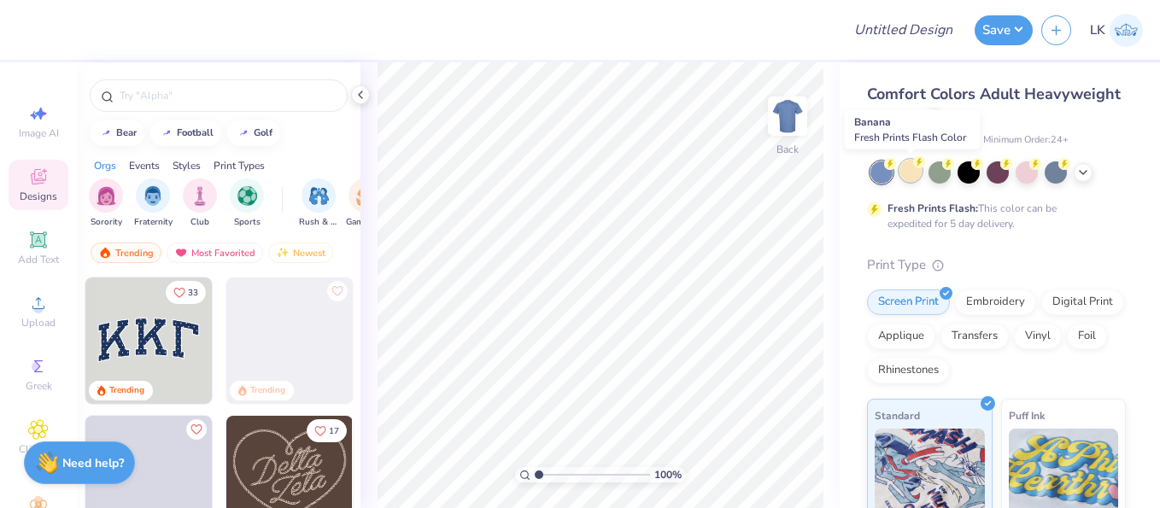
click at [914, 182] on div at bounding box center [910, 171] width 22 height 22
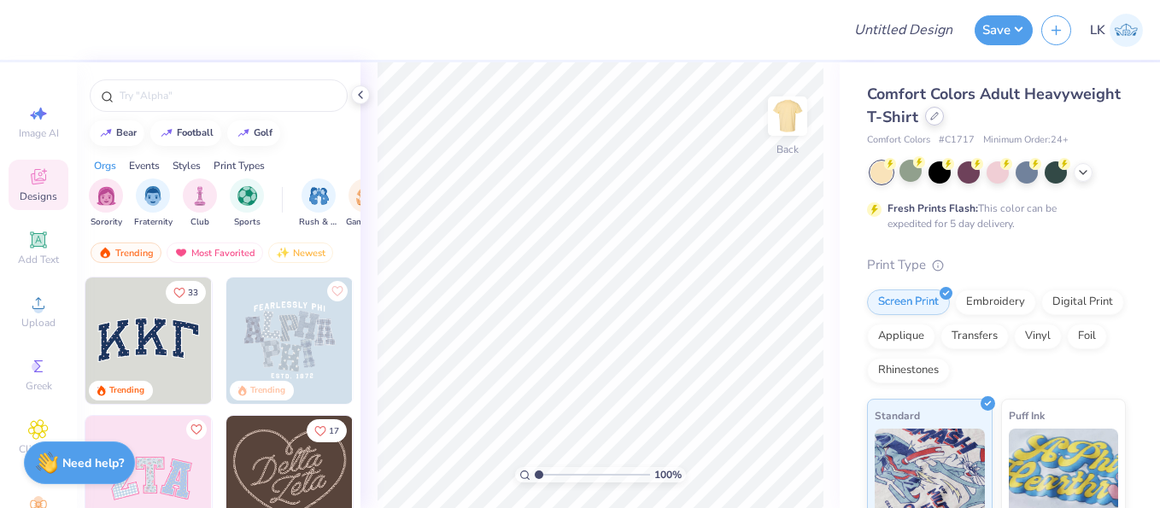
click at [932, 124] on div at bounding box center [934, 116] width 19 height 19
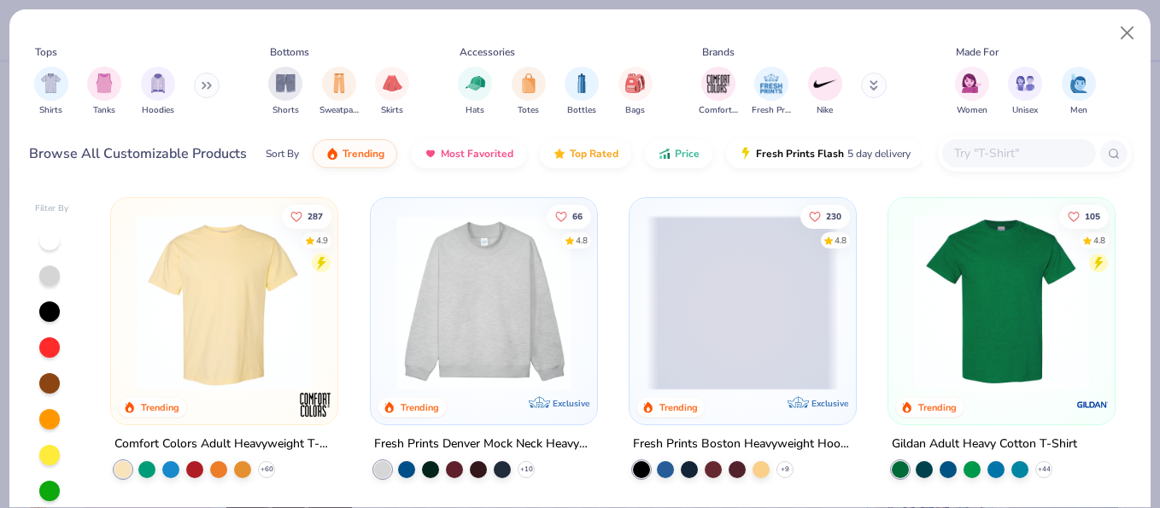
click at [517, 313] on img at bounding box center [484, 302] width 192 height 175
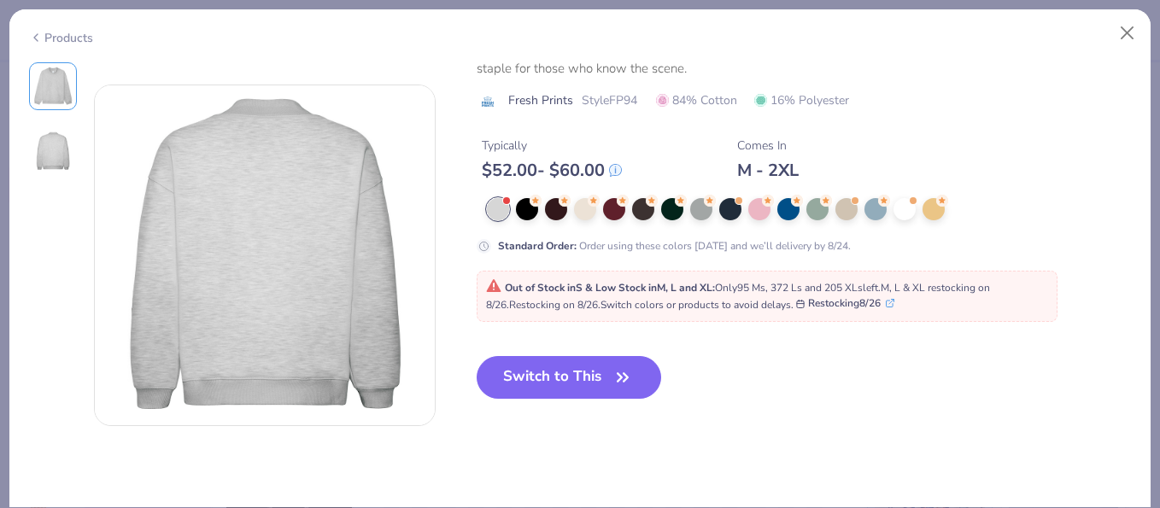
scroll to position [367, 0]
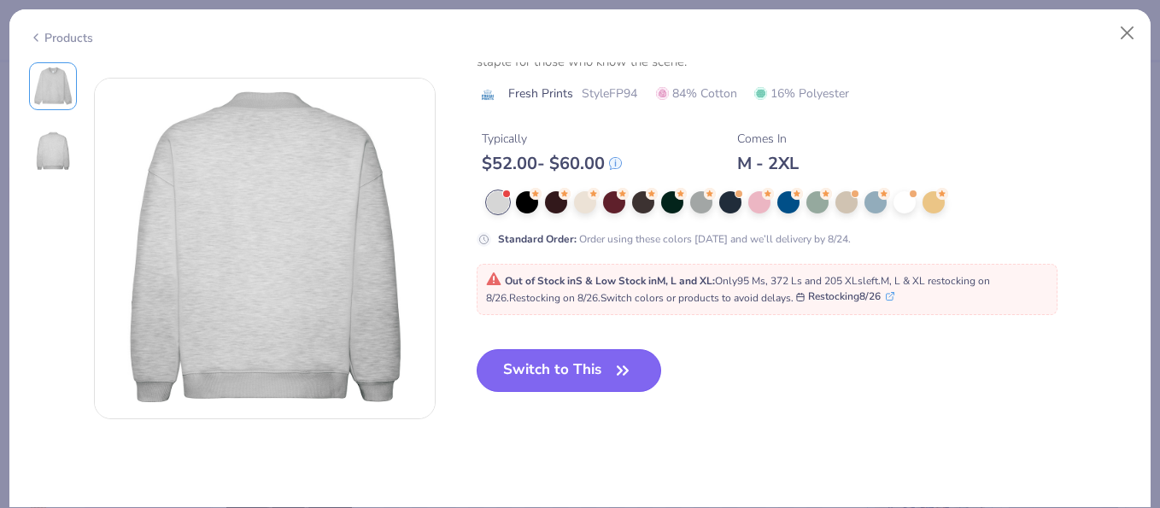
click at [581, 382] on button "Switch to This" at bounding box center [568, 370] width 185 height 43
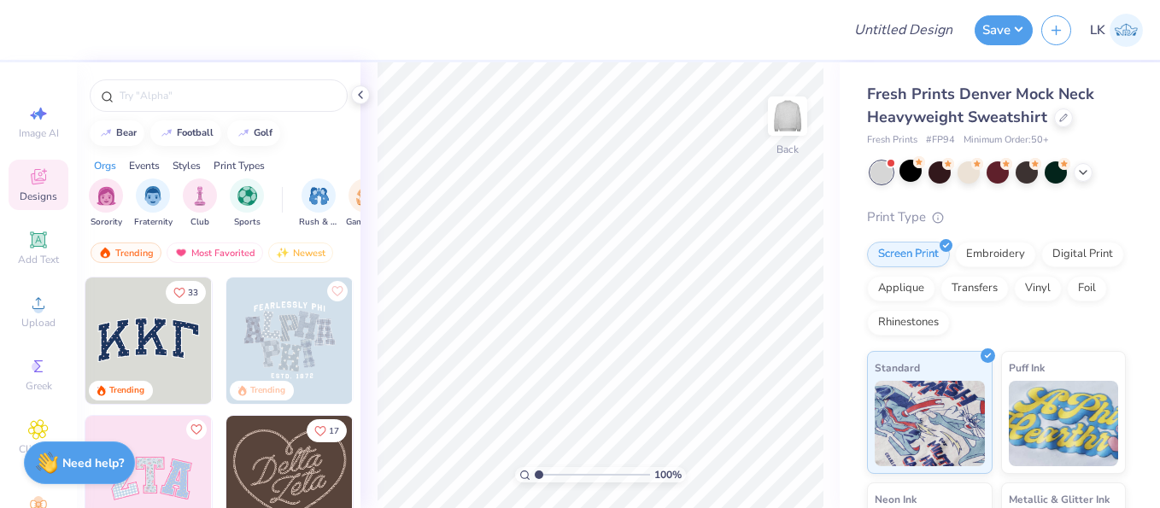
click at [136, 318] on img at bounding box center [148, 341] width 126 height 126
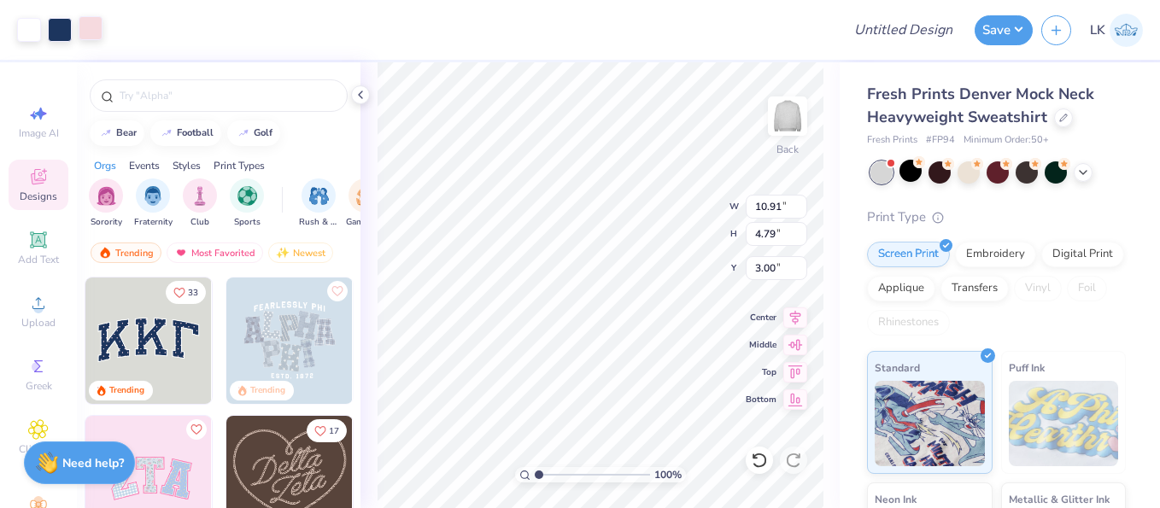
click at [89, 31] on div at bounding box center [91, 28] width 24 height 24
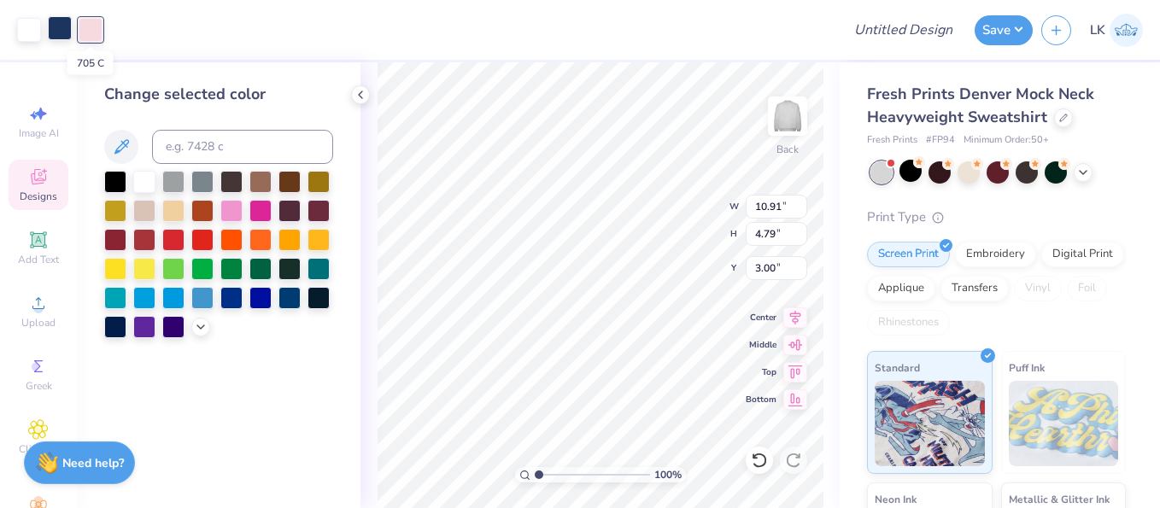
click at [70, 38] on div at bounding box center [60, 28] width 24 height 24
click at [199, 243] on div at bounding box center [202, 238] width 22 height 22
click at [283, 298] on div at bounding box center [289, 296] width 22 height 22
click at [259, 301] on div at bounding box center [260, 296] width 22 height 22
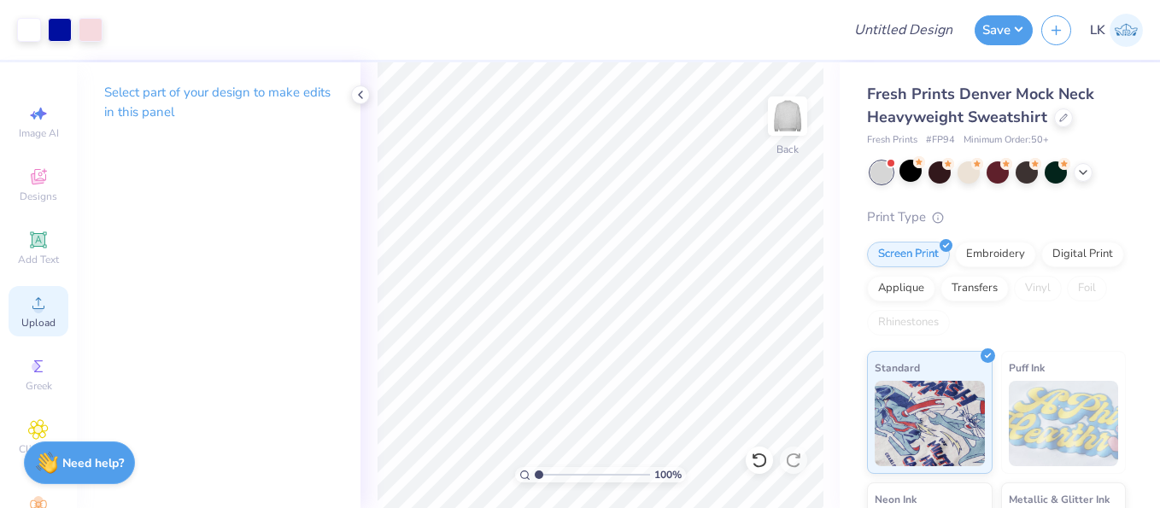
click at [35, 307] on circle at bounding box center [37, 308] width 9 height 9
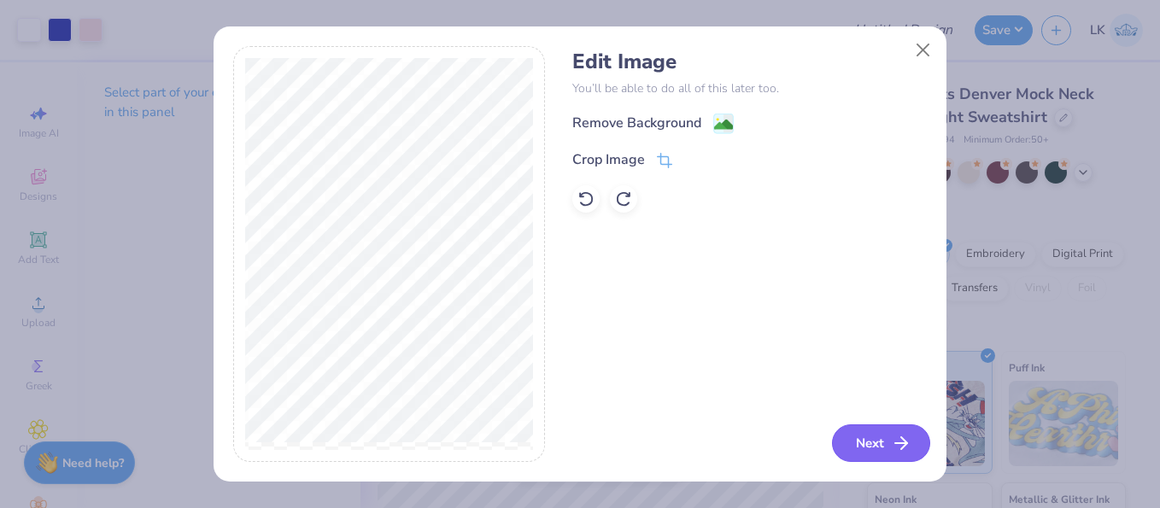
click at [879, 440] on button "Next" at bounding box center [881, 443] width 98 height 38
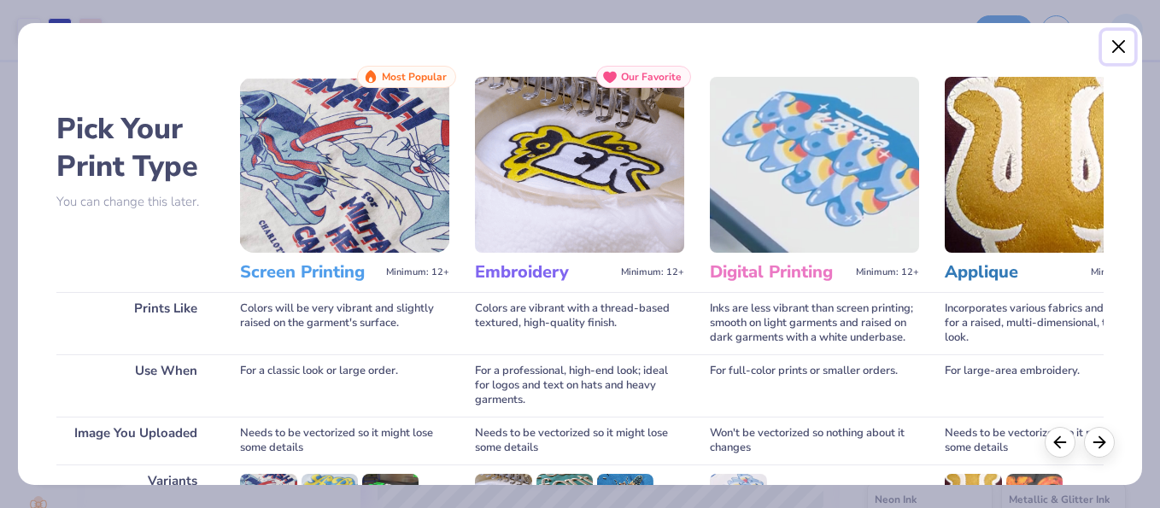
click at [1106, 55] on button "Close" at bounding box center [1117, 47] width 32 height 32
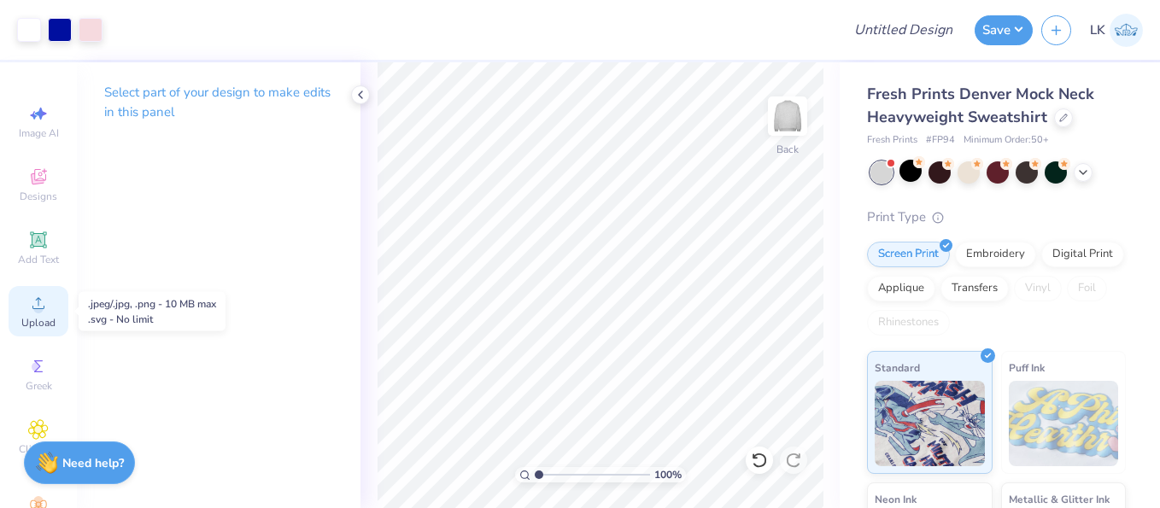
click at [31, 309] on icon at bounding box center [38, 303] width 20 height 20
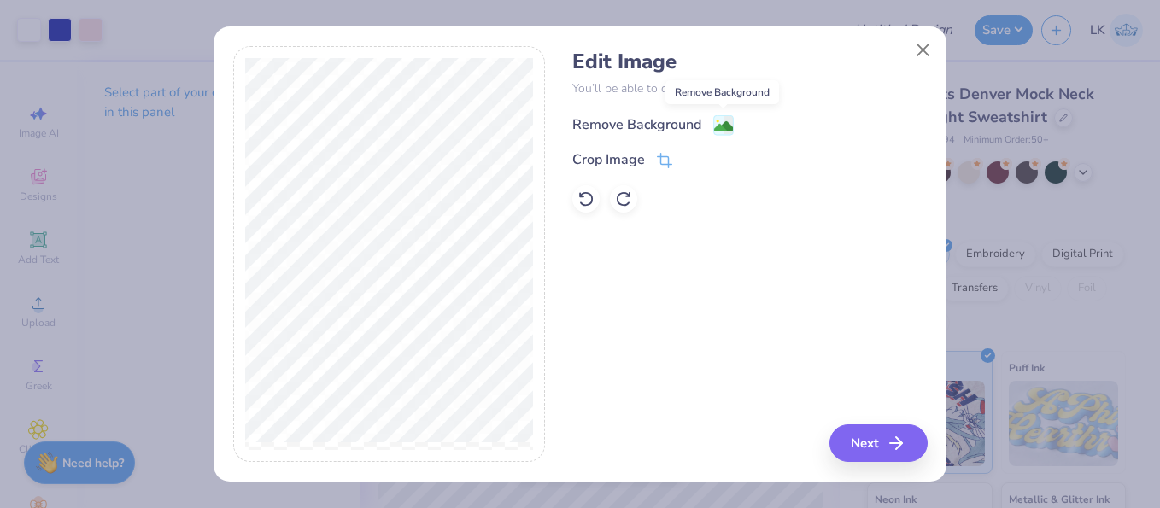
click at [727, 125] on image at bounding box center [723, 126] width 19 height 19
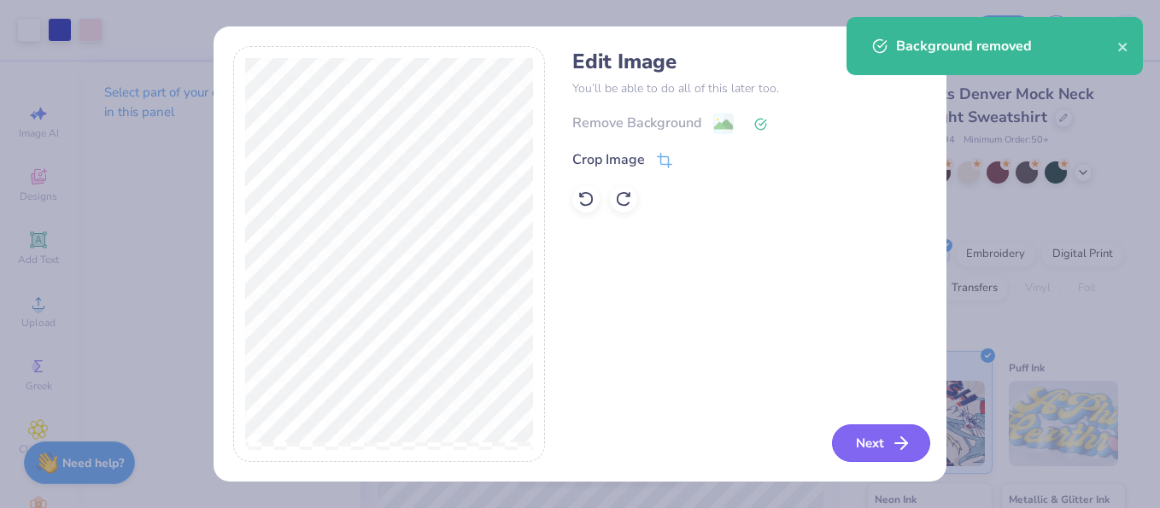
click at [868, 439] on button "Next" at bounding box center [881, 443] width 98 height 38
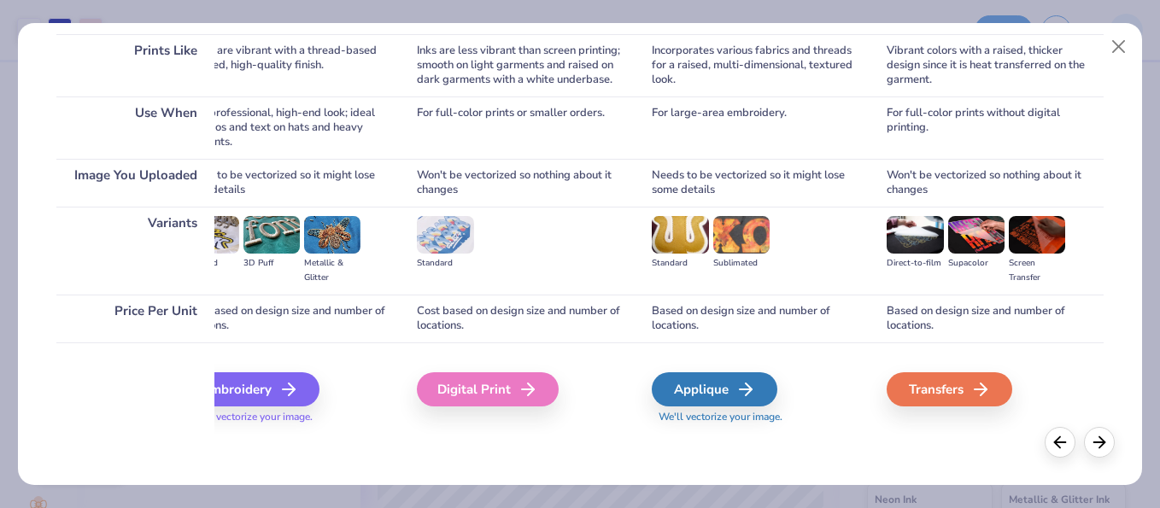
scroll to position [0, 249]
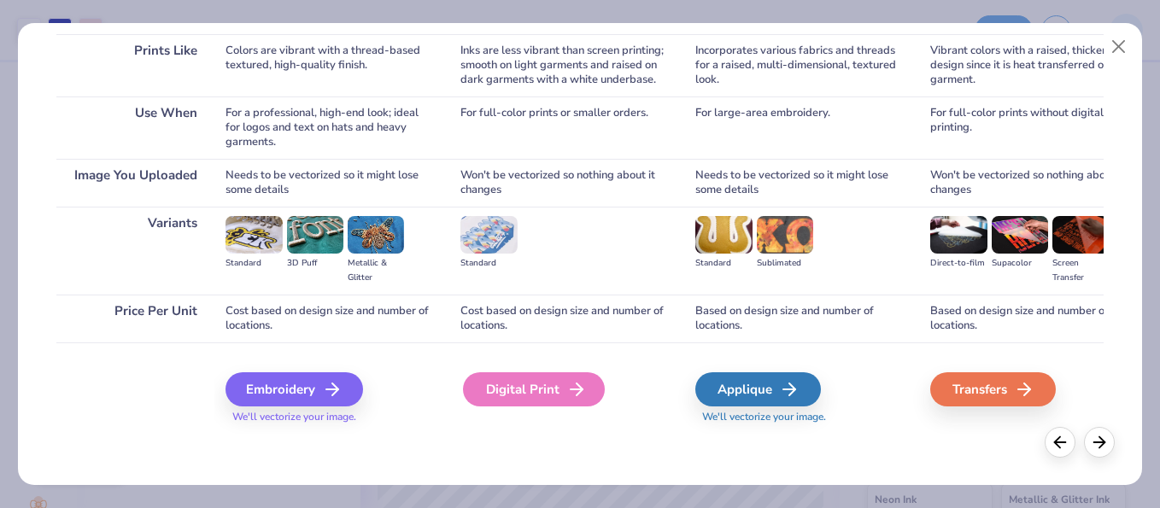
click at [504, 389] on div "Digital Print" at bounding box center [534, 389] width 142 height 34
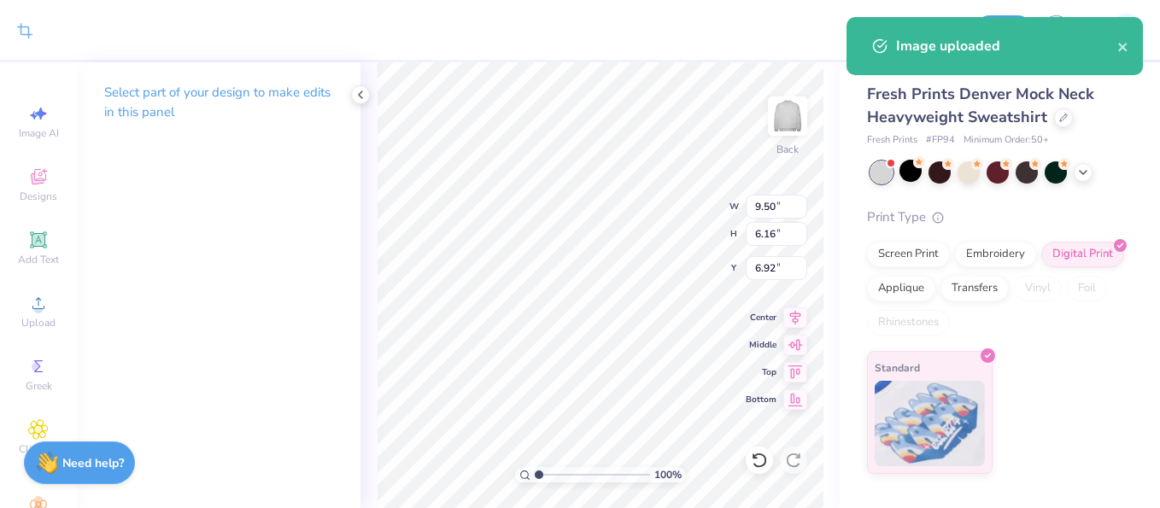
type input "10.91"
type input "4.79"
type input "3.00"
type input "1.11"
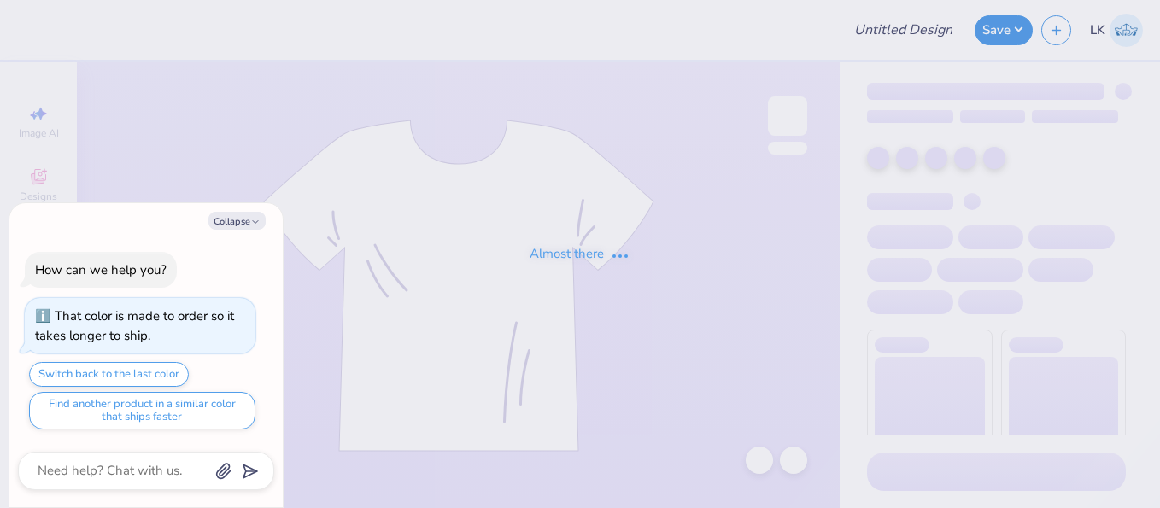
type textarea "x"
type input "Mock Trial 2025"
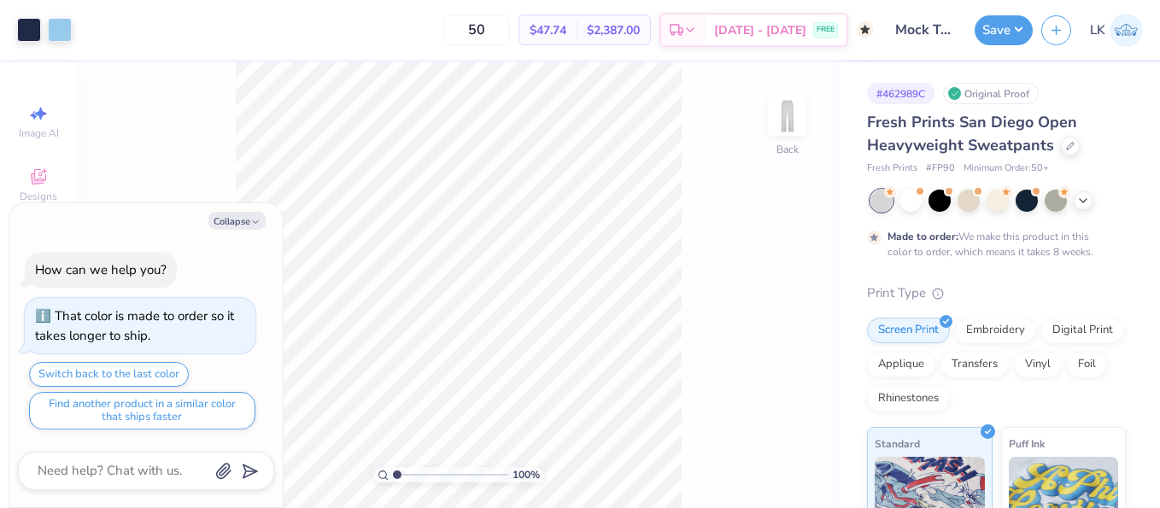
drag, startPoint x: 240, startPoint y: 219, endPoint x: 126, endPoint y: 237, distance: 115.7
click at [126, 237] on div "Collapse How can we help you? That color is made to order so it takes longer to…" at bounding box center [145, 355] width 273 height 305
click at [229, 224] on button "Collapse" at bounding box center [236, 221] width 57 height 18
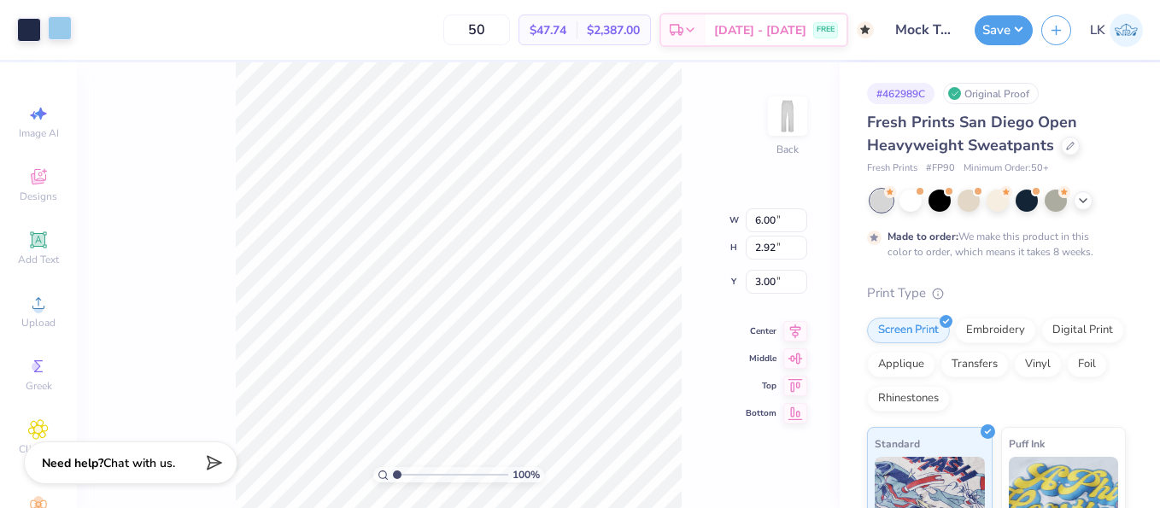
click at [58, 31] on div at bounding box center [60, 28] width 24 height 24
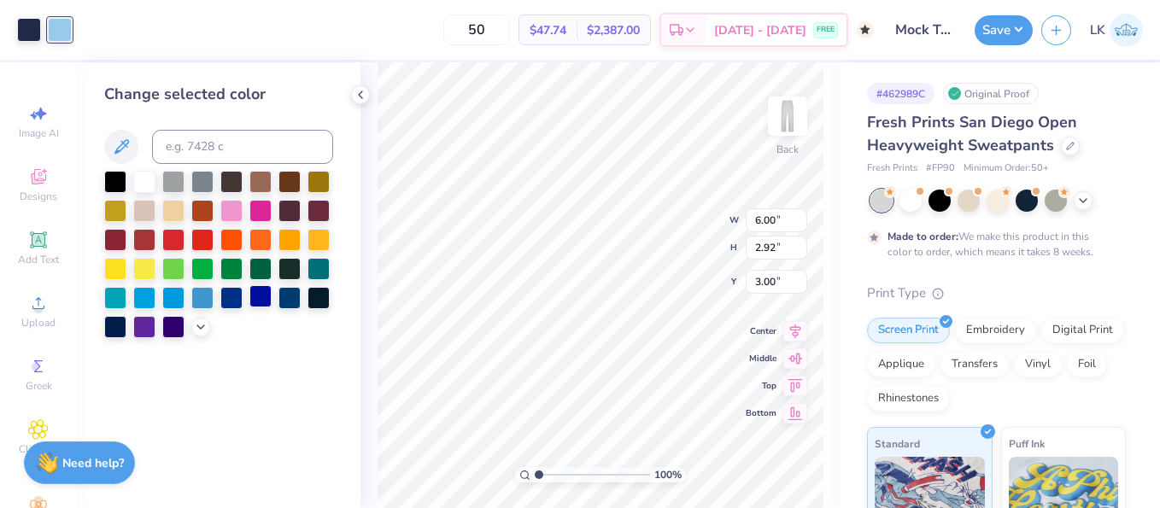
click at [263, 301] on div at bounding box center [260, 296] width 22 height 22
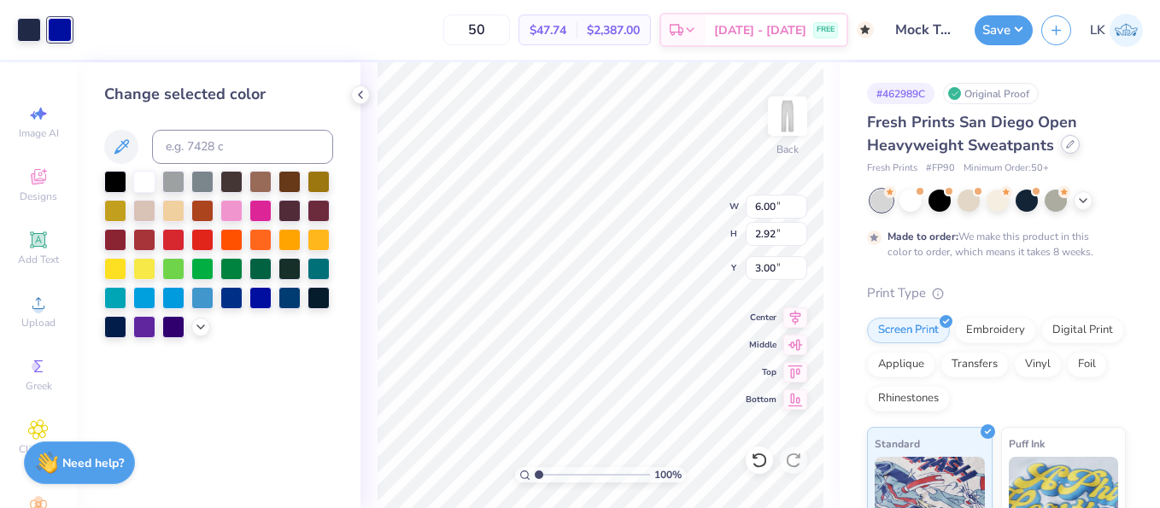
click at [1070, 147] on icon at bounding box center [1070, 144] width 9 height 9
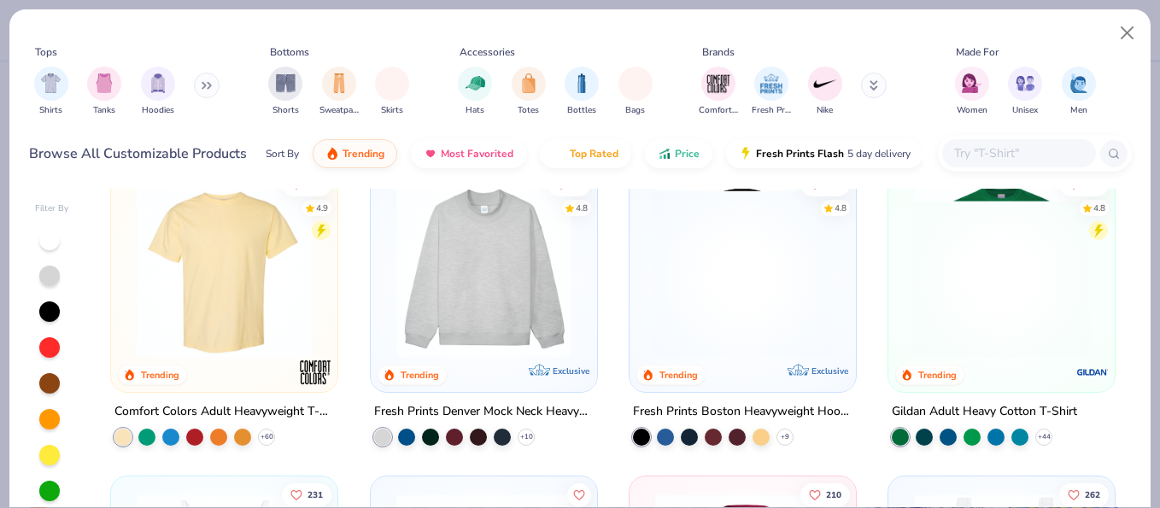
scroll to position [12, 0]
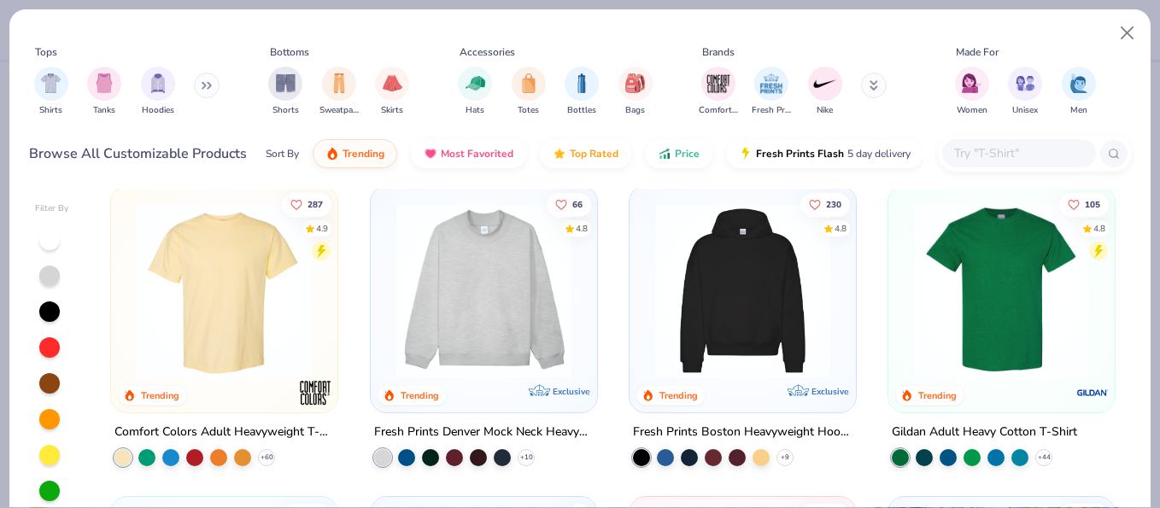
click at [722, 299] on img at bounding box center [742, 290] width 192 height 175
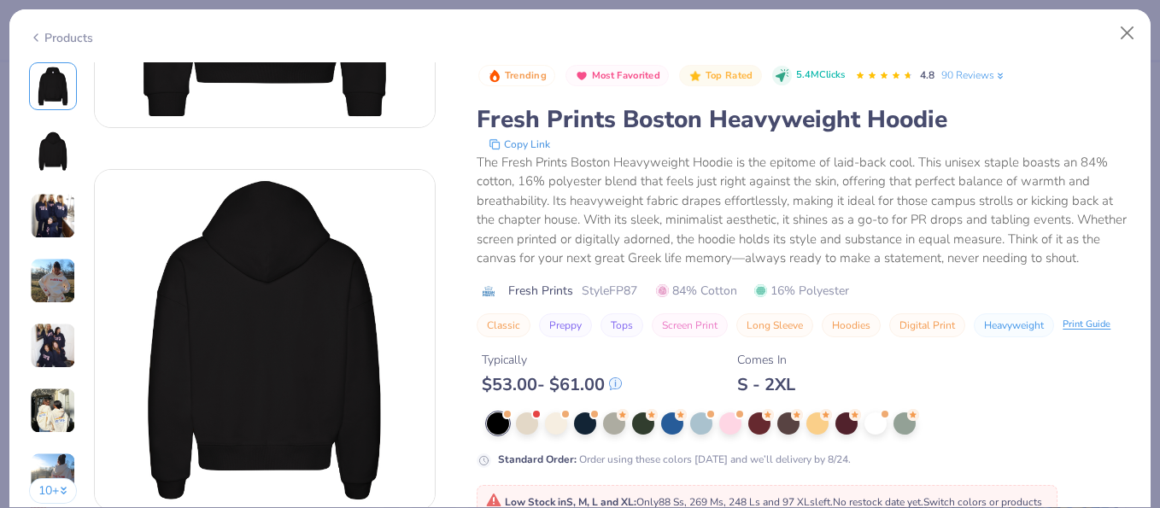
scroll to position [246, 0]
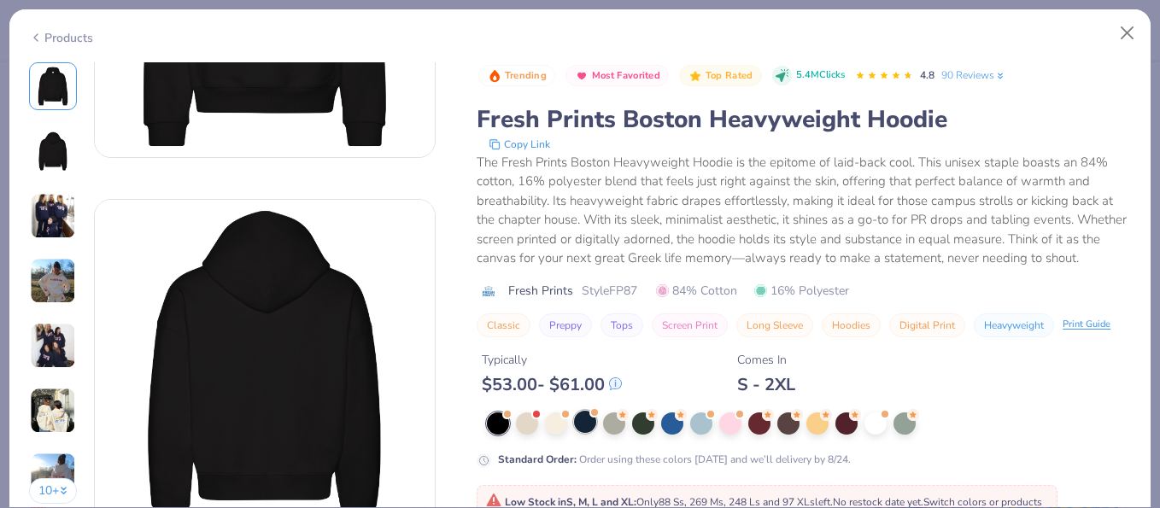
click at [589, 430] on div at bounding box center [585, 422] width 22 height 22
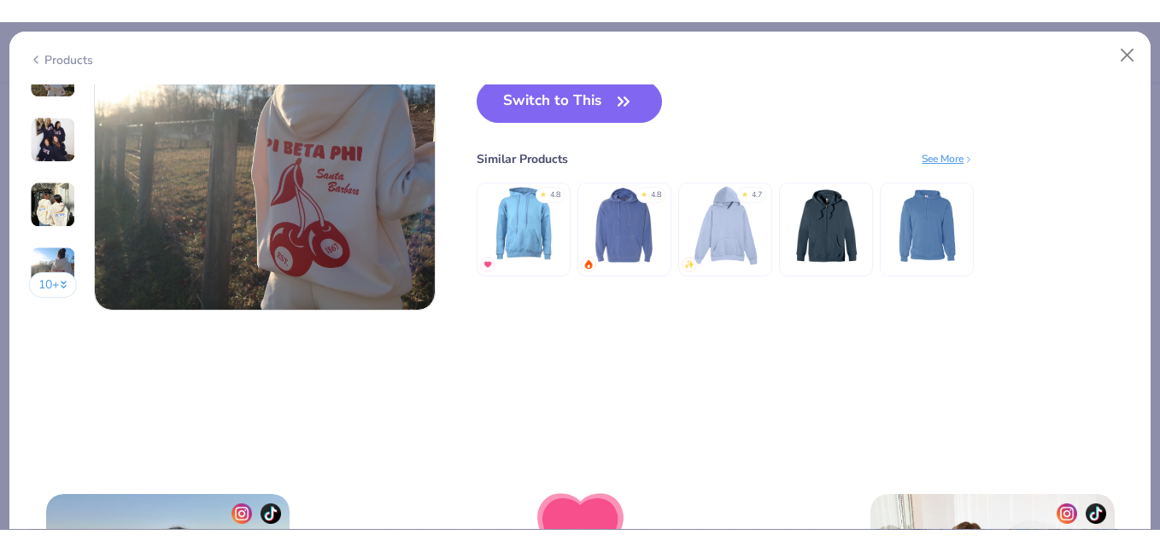
scroll to position [2406, 0]
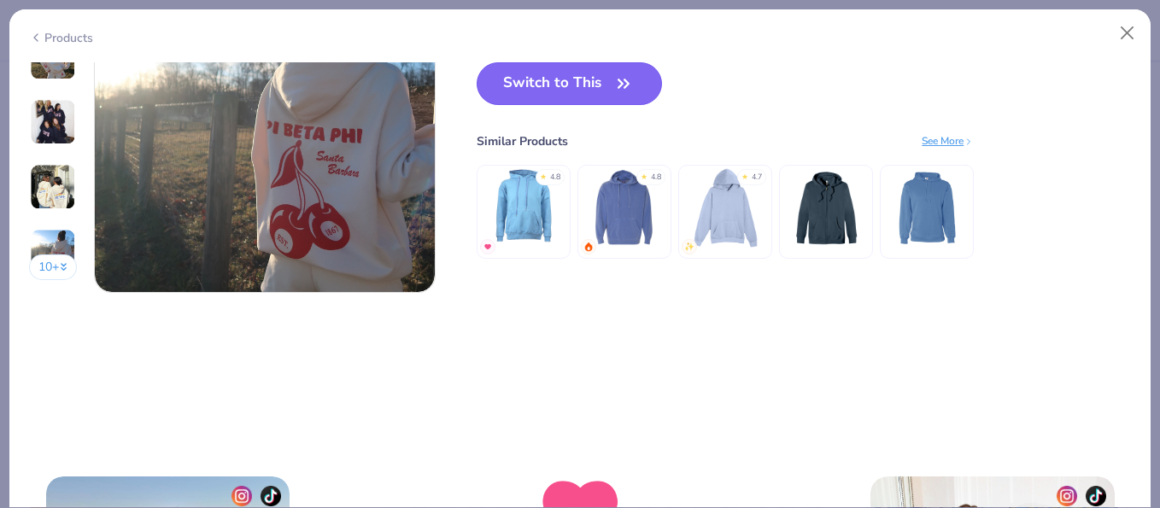
click at [617, 97] on button "Switch to This" at bounding box center [568, 83] width 185 height 43
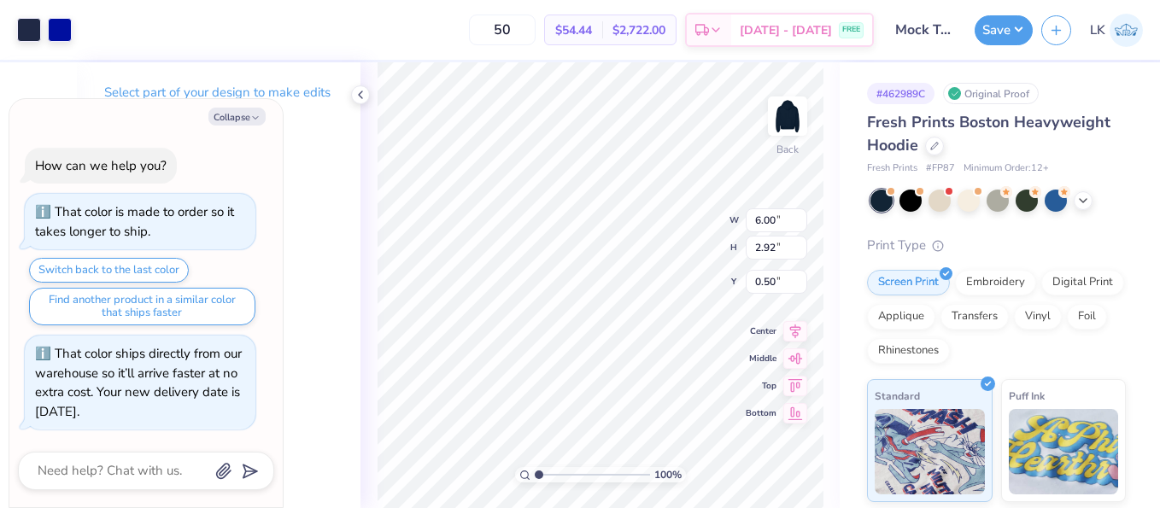
type textarea "x"
type input "3.00"
type textarea "x"
type input "6.75"
type textarea "x"
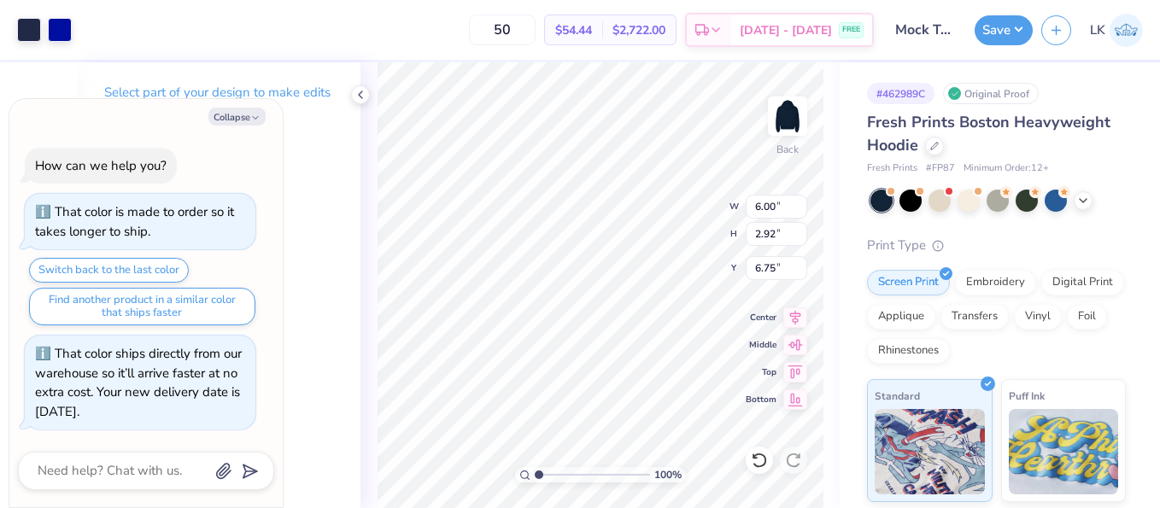
type input "2.06"
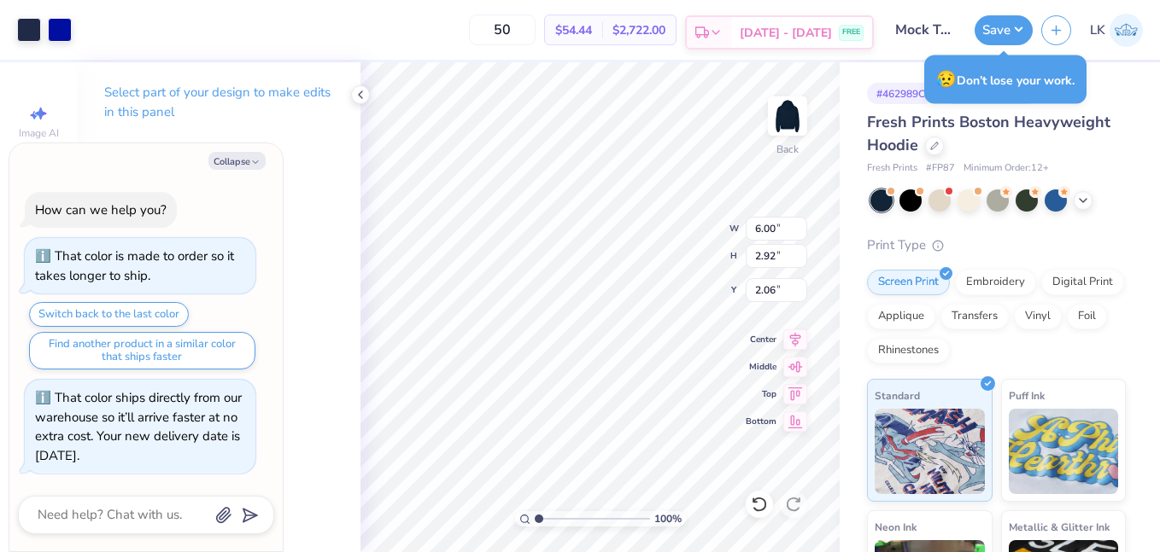
type textarea "x"
